Goal: Information Seeking & Learning: Understand process/instructions

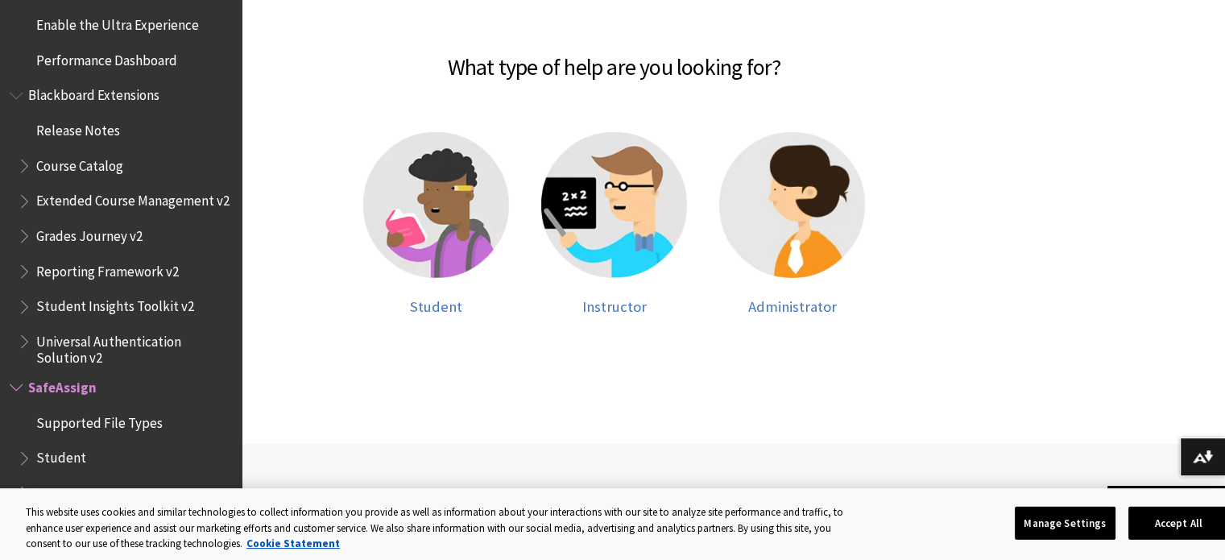
scroll to position [348, 0]
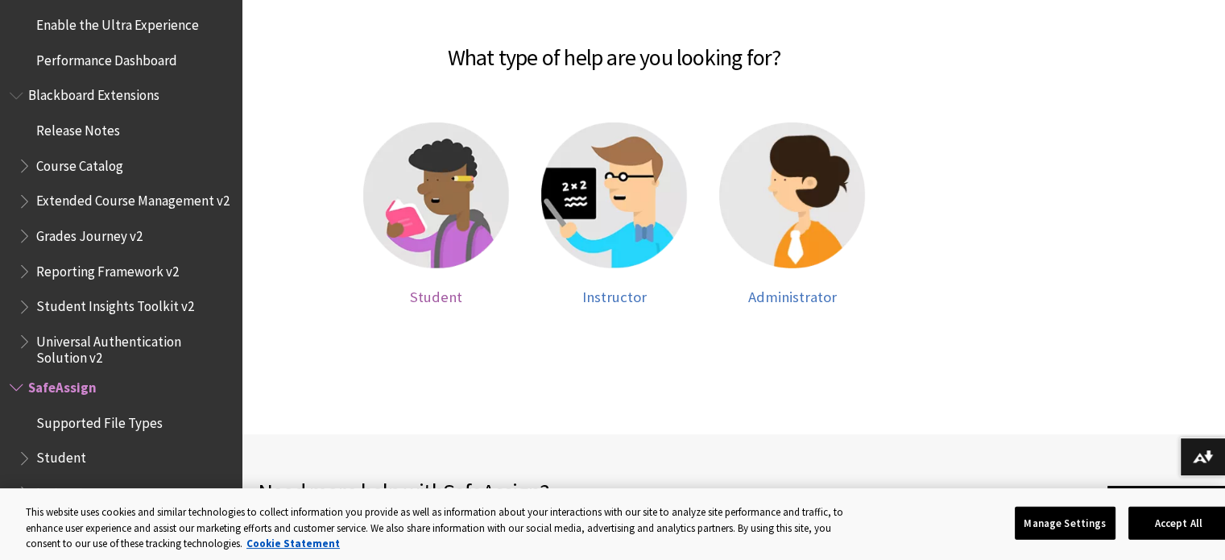
click at [423, 208] on img at bounding box center [436, 195] width 146 height 146
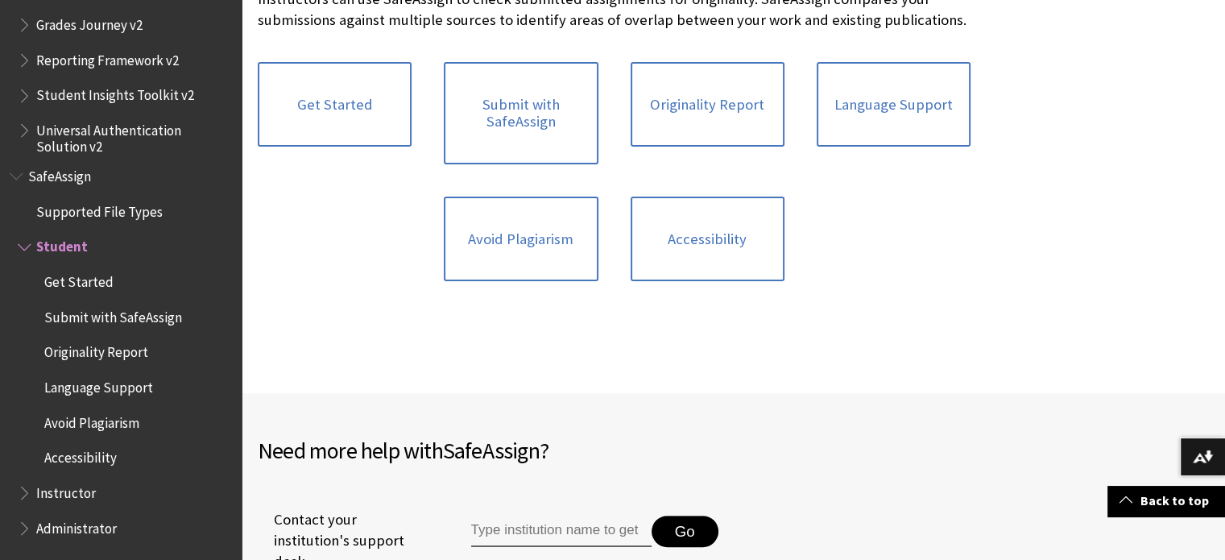
scroll to position [287, 0]
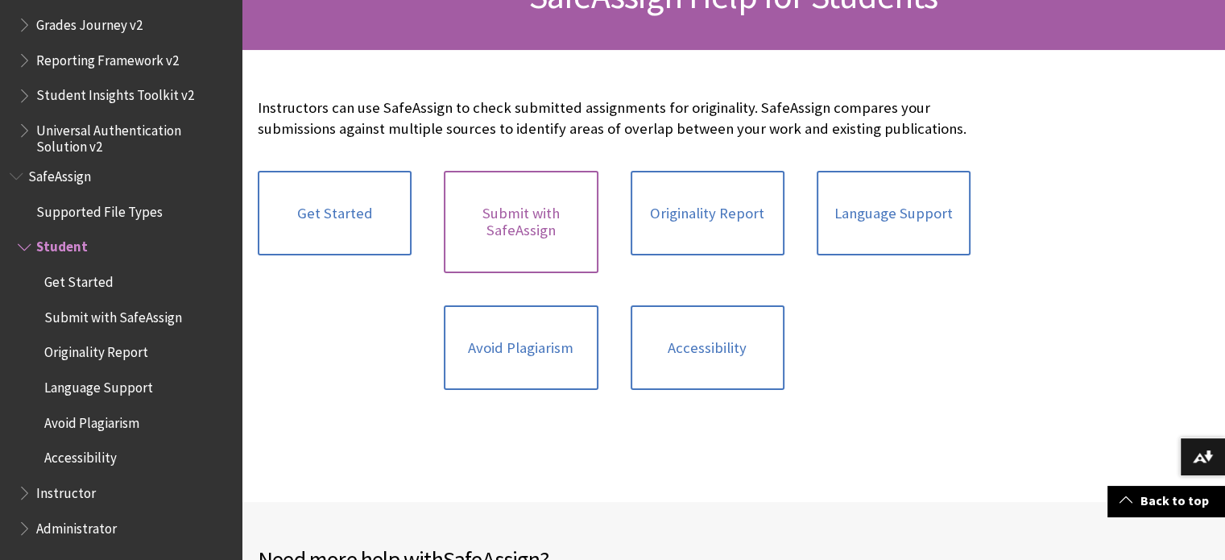
click at [504, 240] on link "Submit with SafeAssign" at bounding box center [521, 222] width 154 height 102
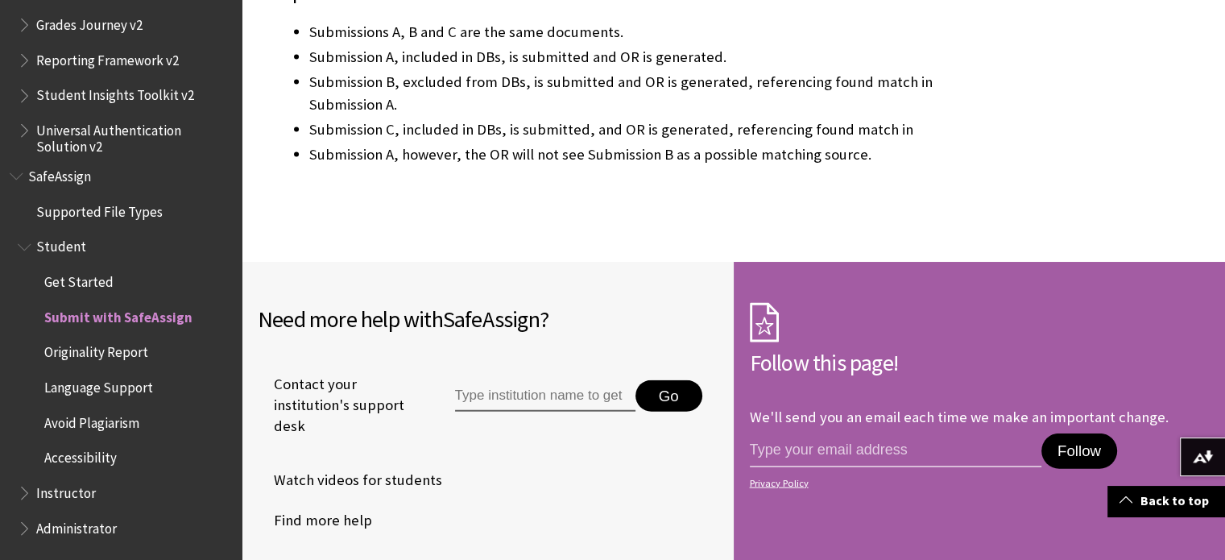
scroll to position [3589, 0]
